Goal: Understand site structure: Understand site structure

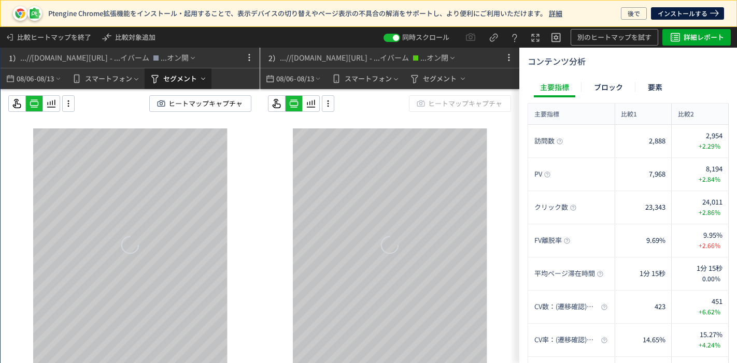
click at [167, 80] on span "セグメント" at bounding box center [180, 78] width 34 height 17
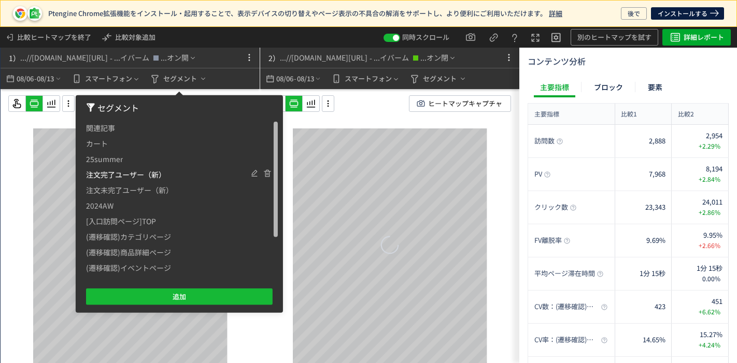
click at [157, 173] on span "注文完了ユーザー（新）" at bounding box center [126, 175] width 80 height 16
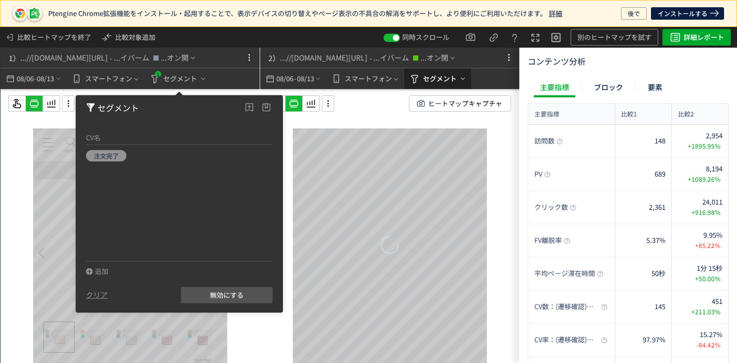
click at [435, 81] on span "セグメント" at bounding box center [440, 78] width 34 height 17
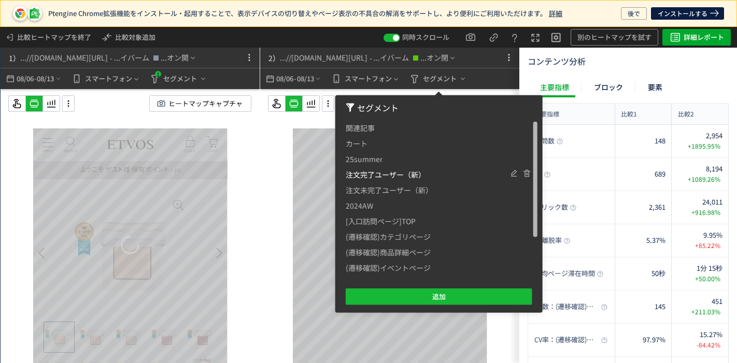
click at [387, 175] on span "注文完了ユーザー（新）" at bounding box center [386, 175] width 80 height 16
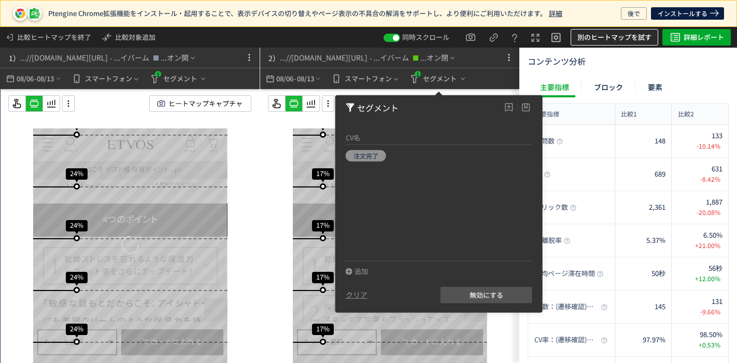
click at [622, 36] on span "別のヒートマップを試す" at bounding box center [614, 37] width 74 height 17
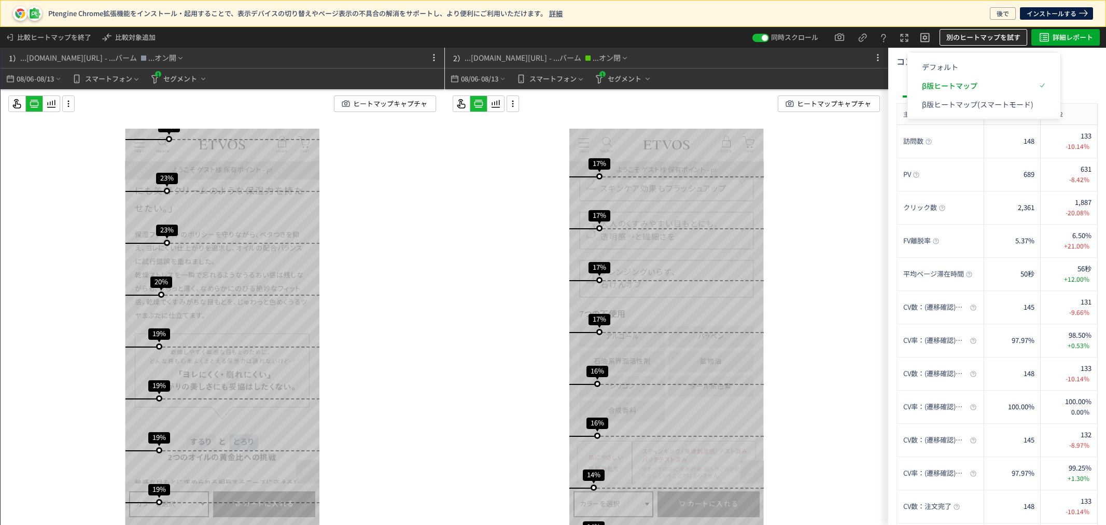
scroll to position [4681, 0]
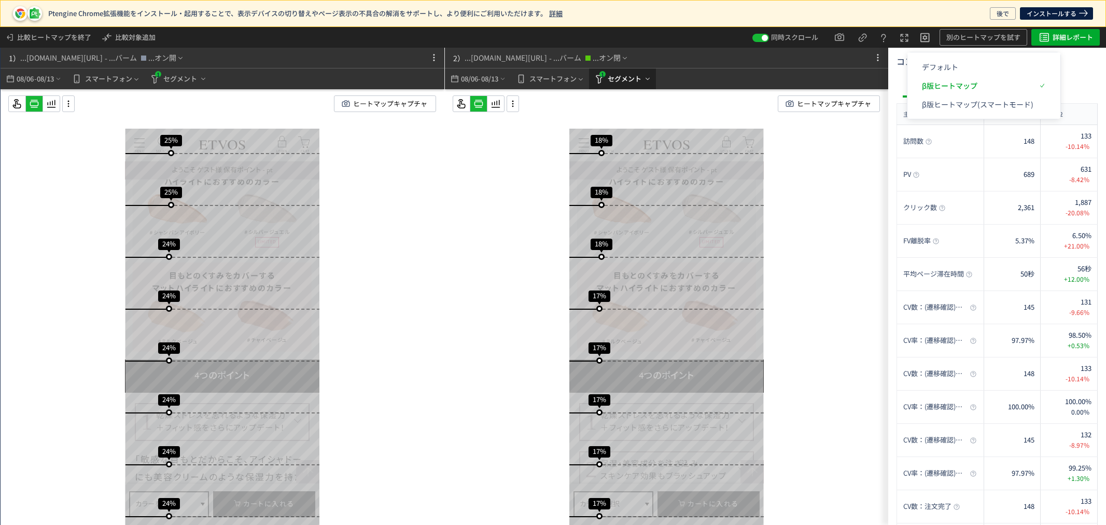
click at [623, 81] on span "セグメント" at bounding box center [624, 78] width 34 height 17
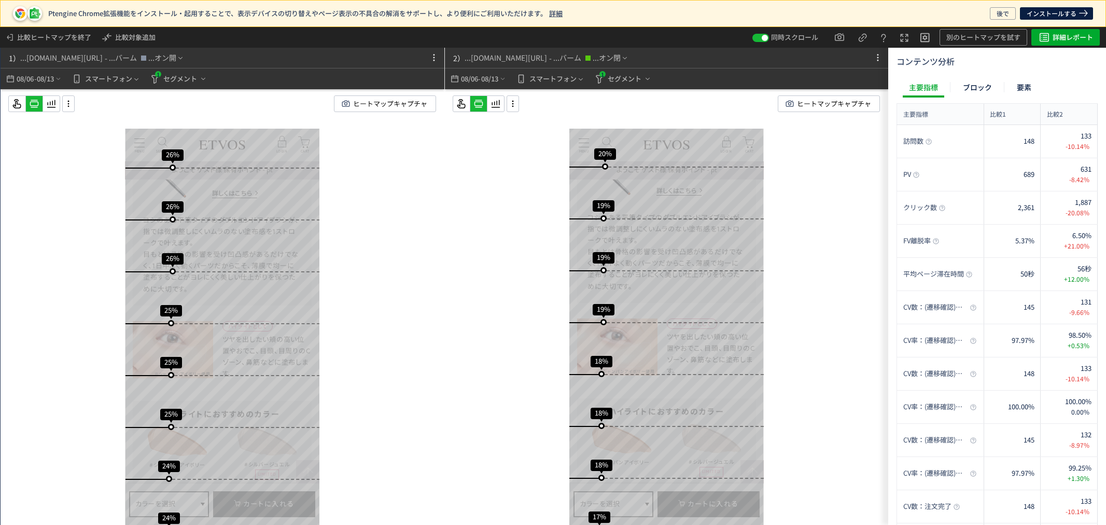
scroll to position [4201, 0]
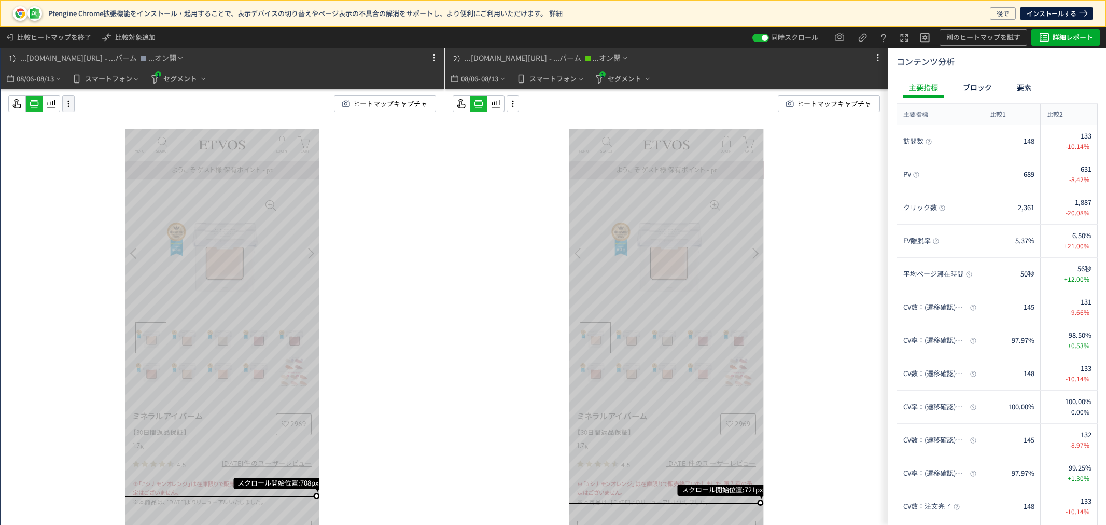
click at [50, 102] on use at bounding box center [51, 104] width 9 height 8
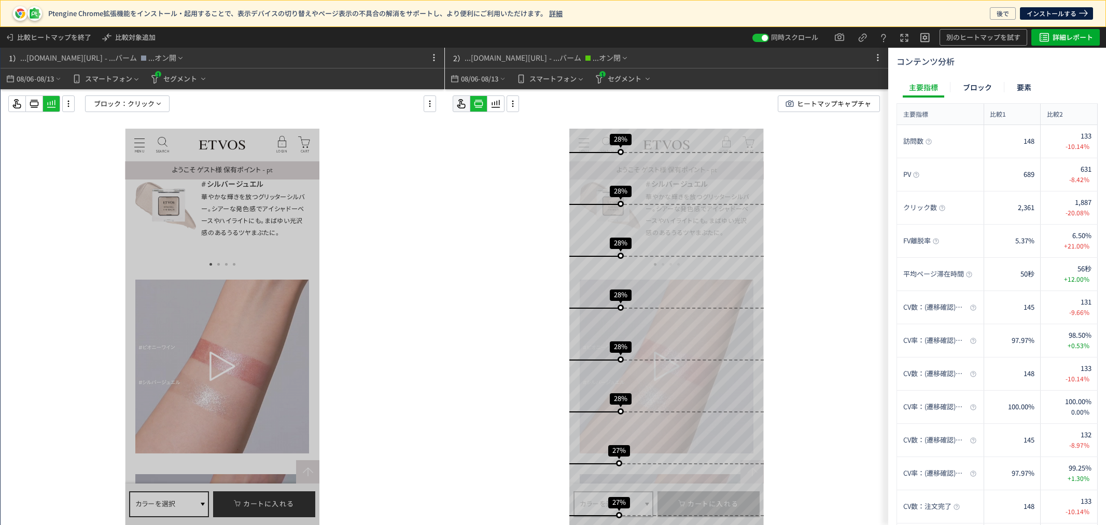
click at [459, 106] on use at bounding box center [461, 103] width 8 height 9
click at [494, 106] on icon at bounding box center [495, 103] width 12 height 12
